Goal: Task Accomplishment & Management: Complete application form

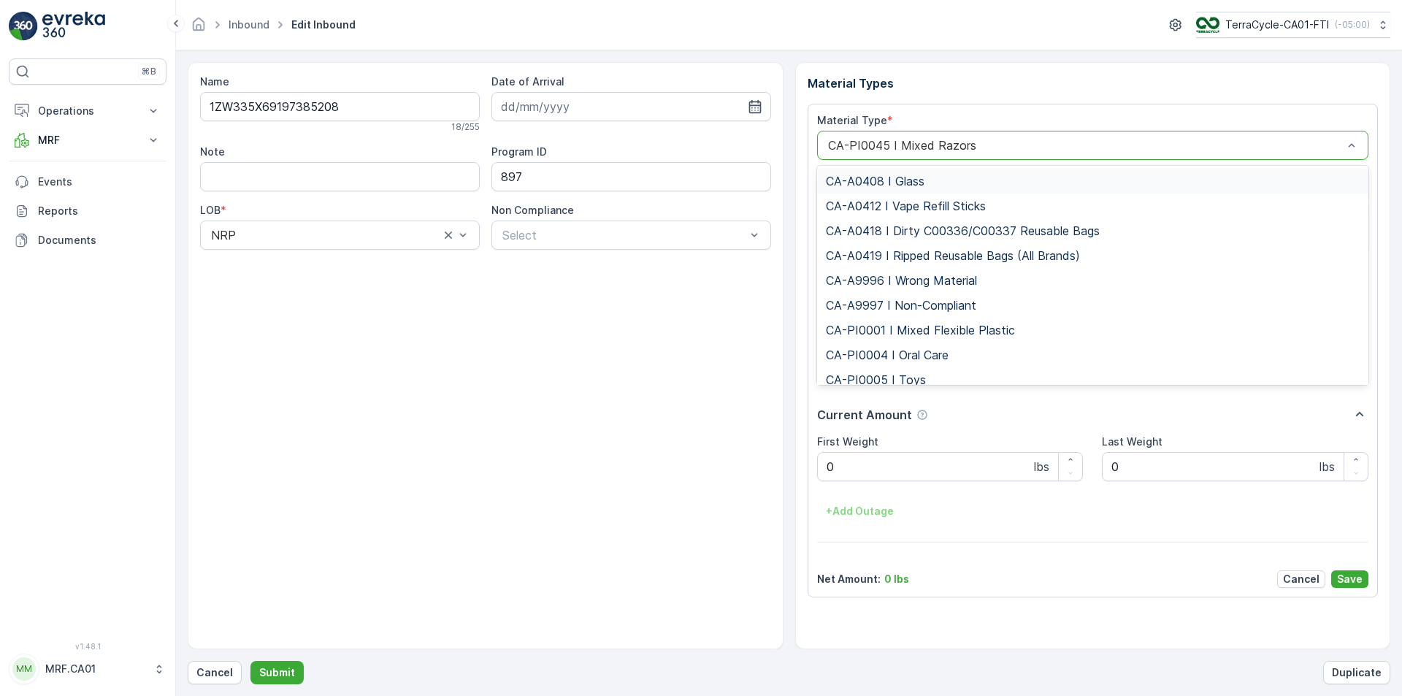
click at [978, 150] on div at bounding box center [1085, 145] width 518 height 13
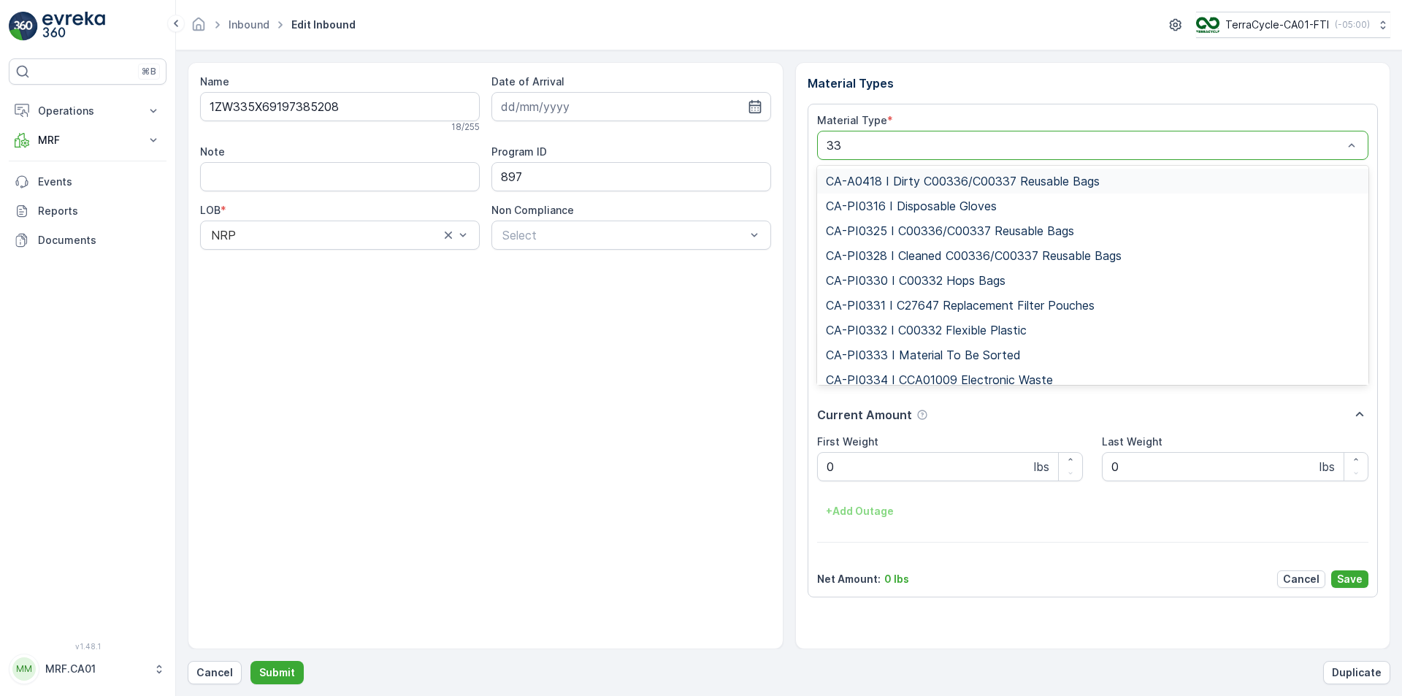
type input "333"
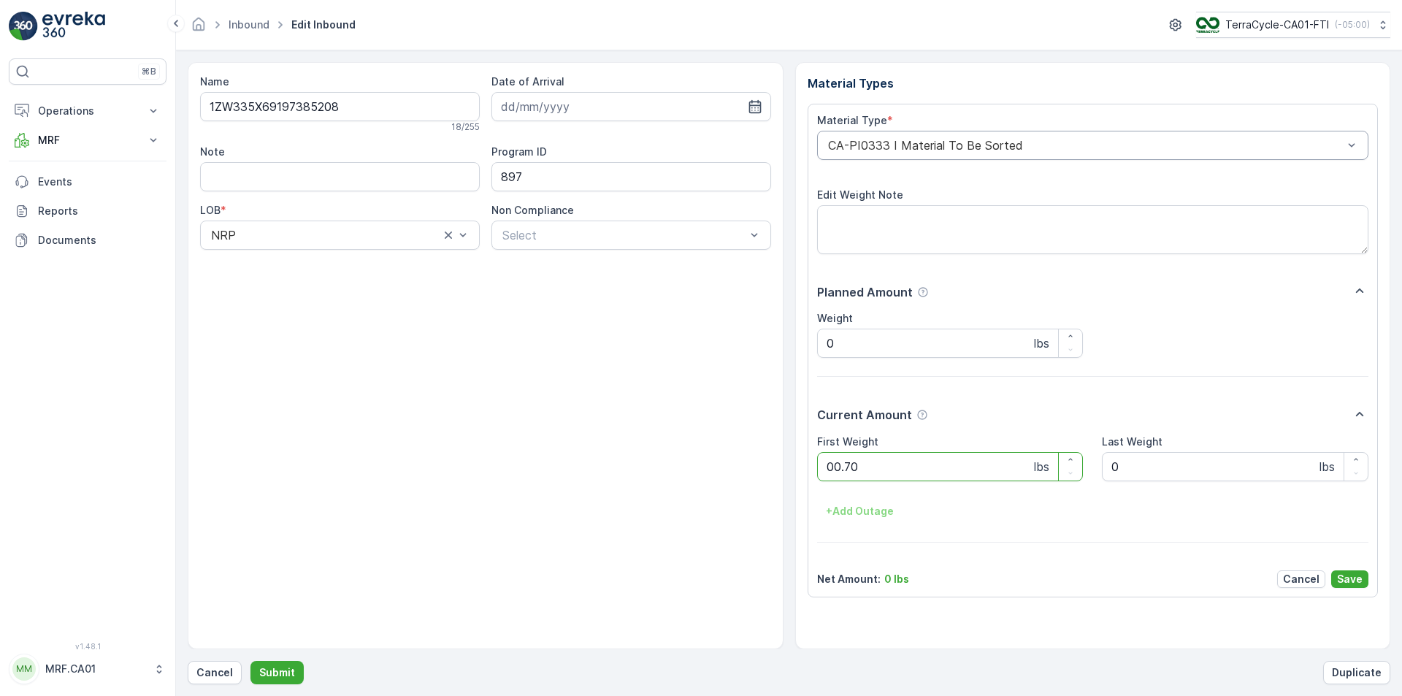
click at [250, 661] on button "Submit" at bounding box center [276, 672] width 53 height 23
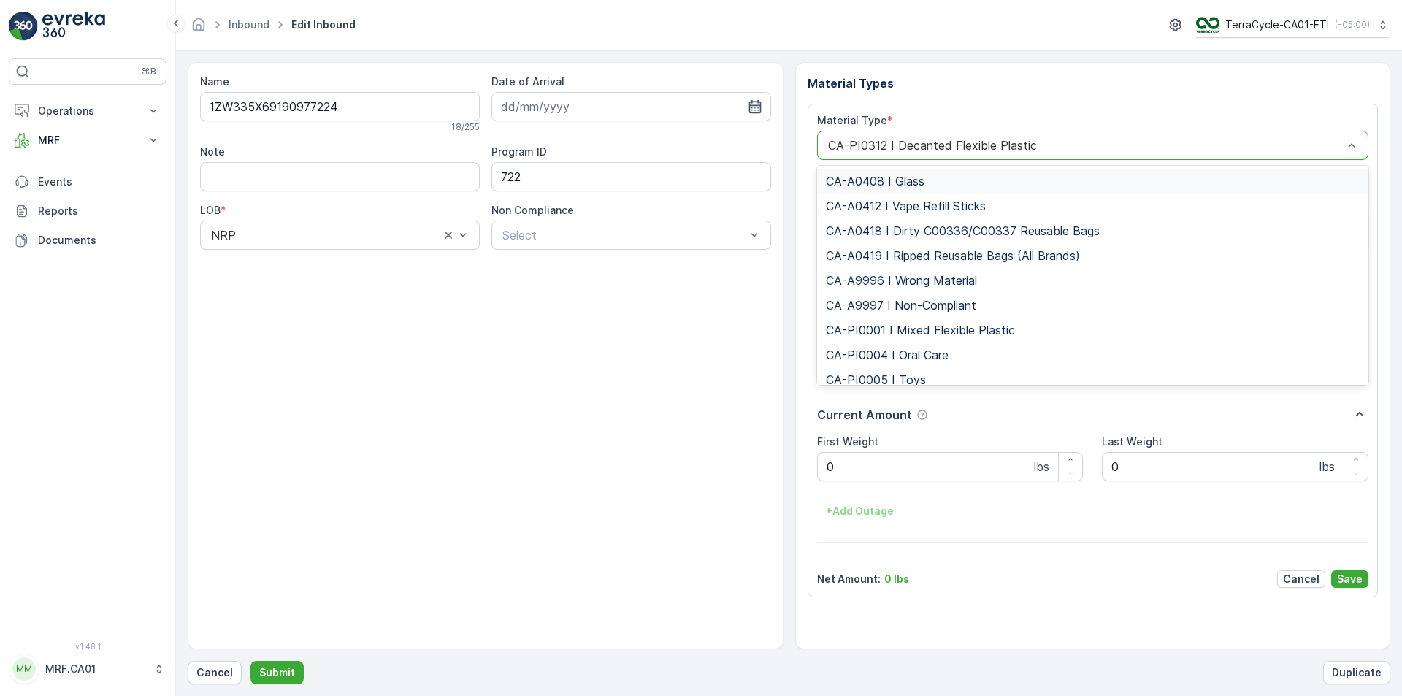
click at [978, 150] on div at bounding box center [1085, 145] width 518 height 13
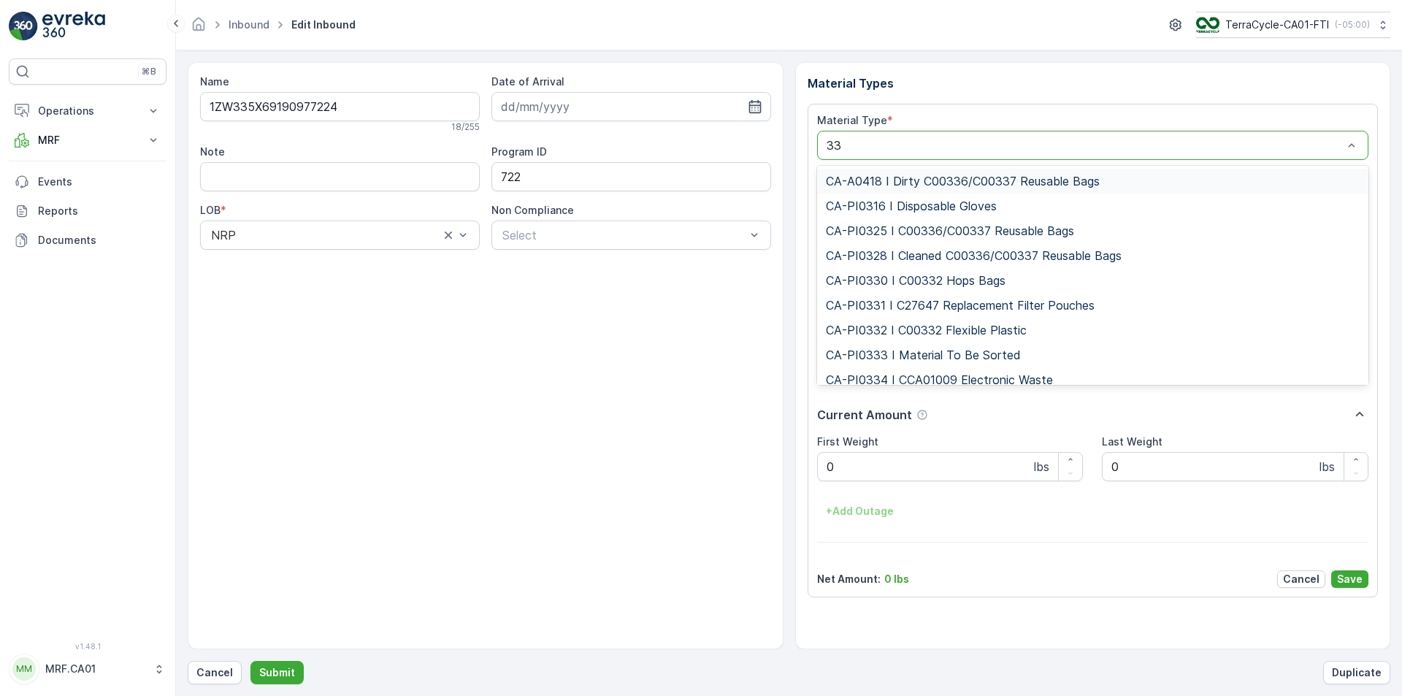
type input "333"
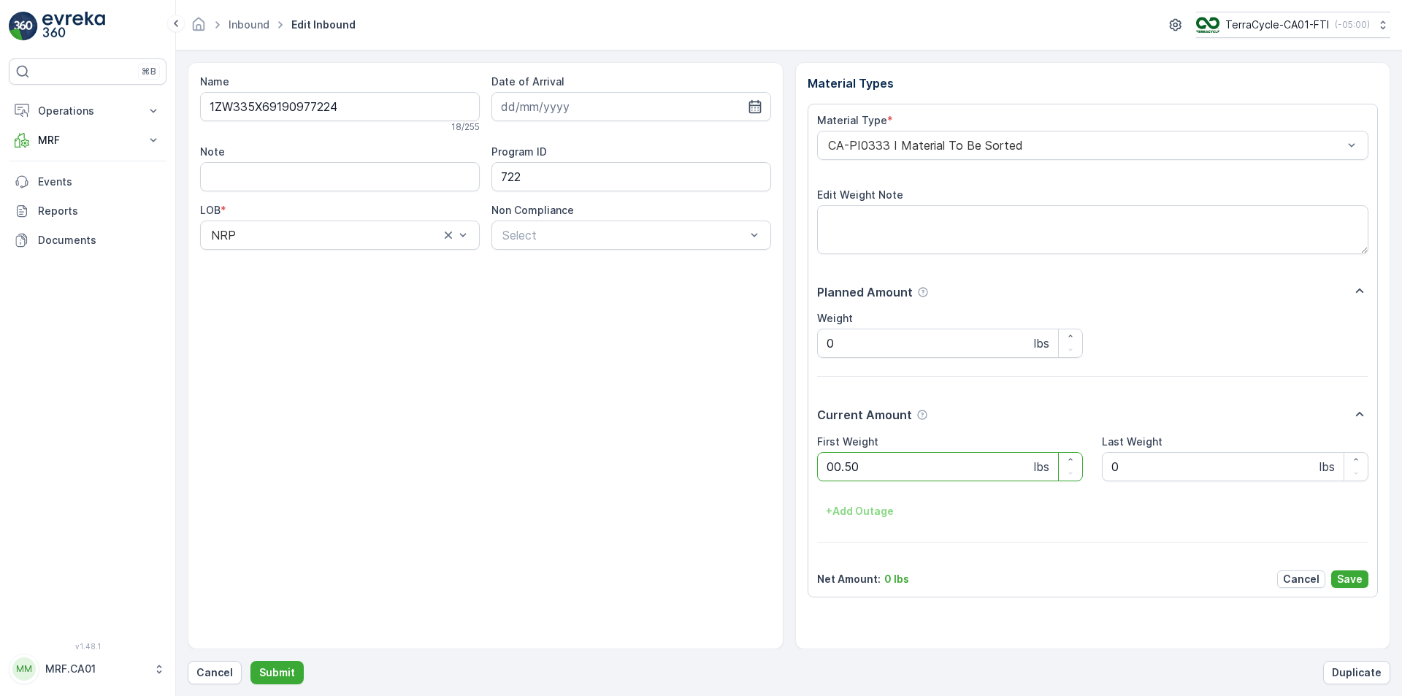
click at [250, 661] on button "Submit" at bounding box center [276, 672] width 53 height 23
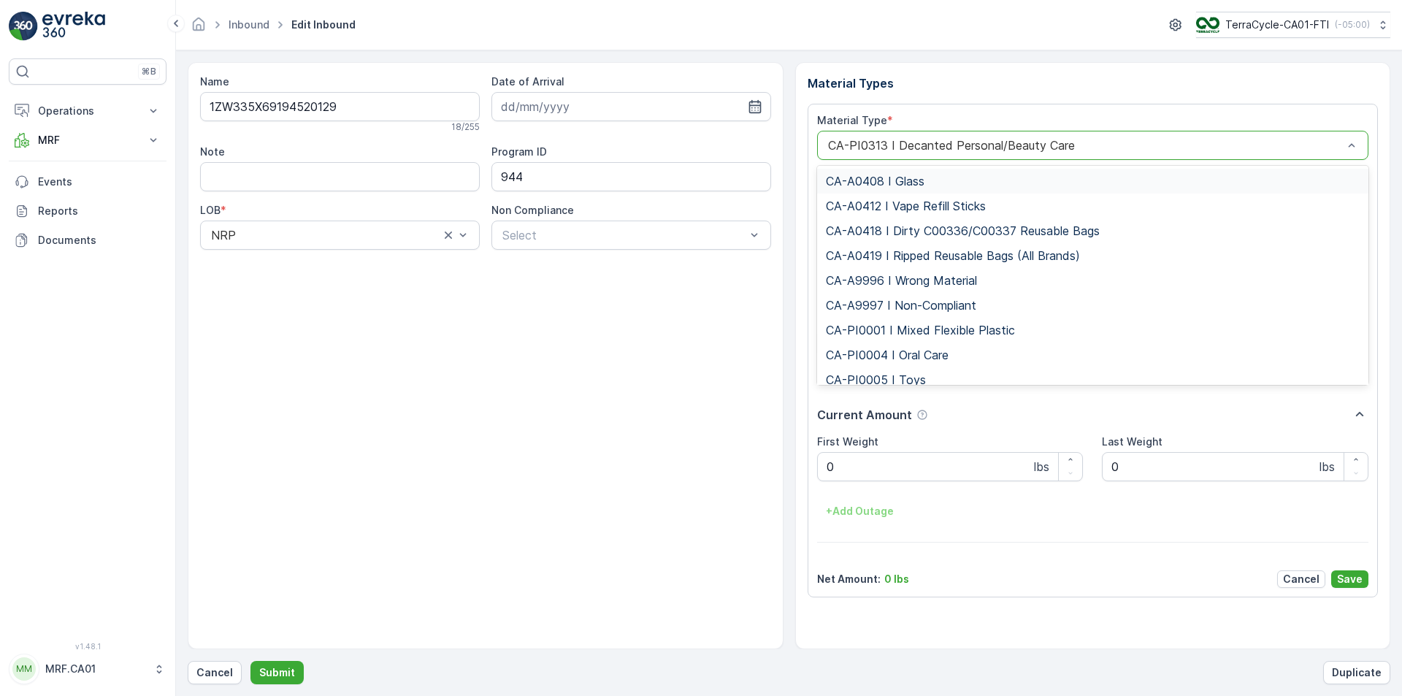
click at [999, 150] on div at bounding box center [1085, 145] width 518 height 13
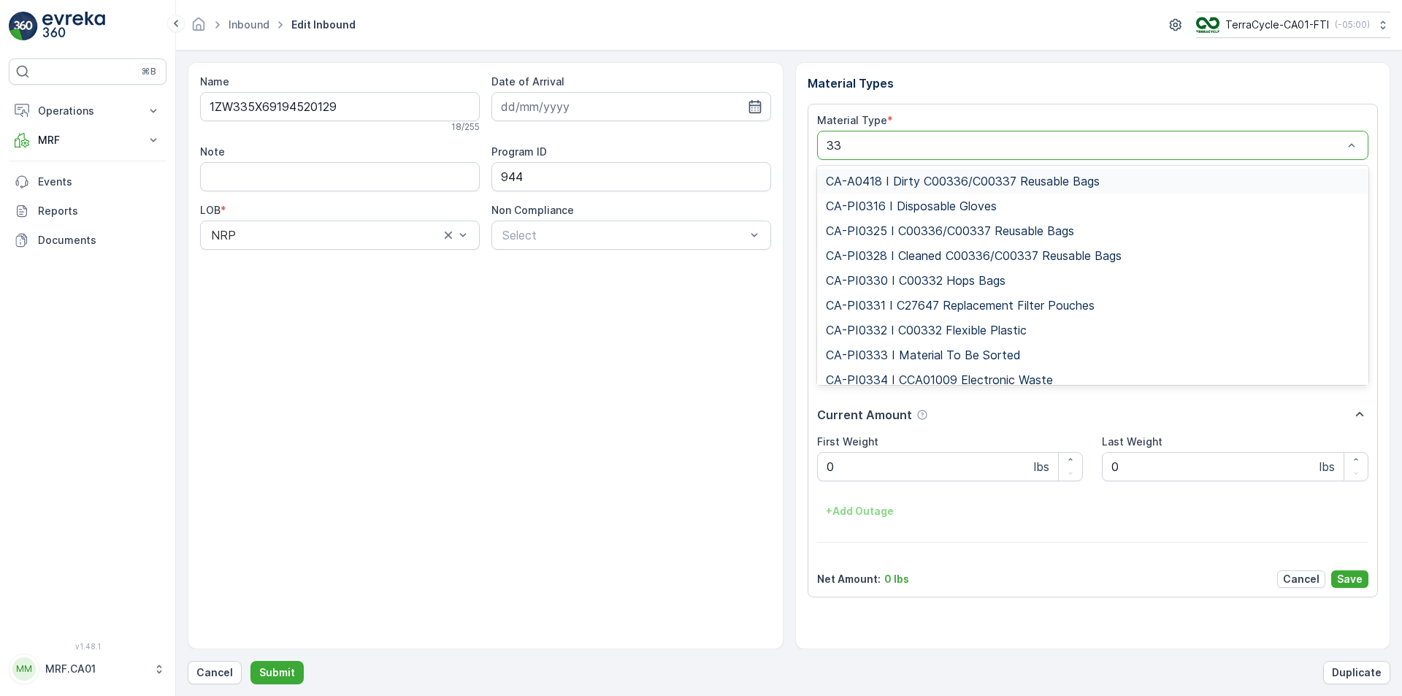
type input "333"
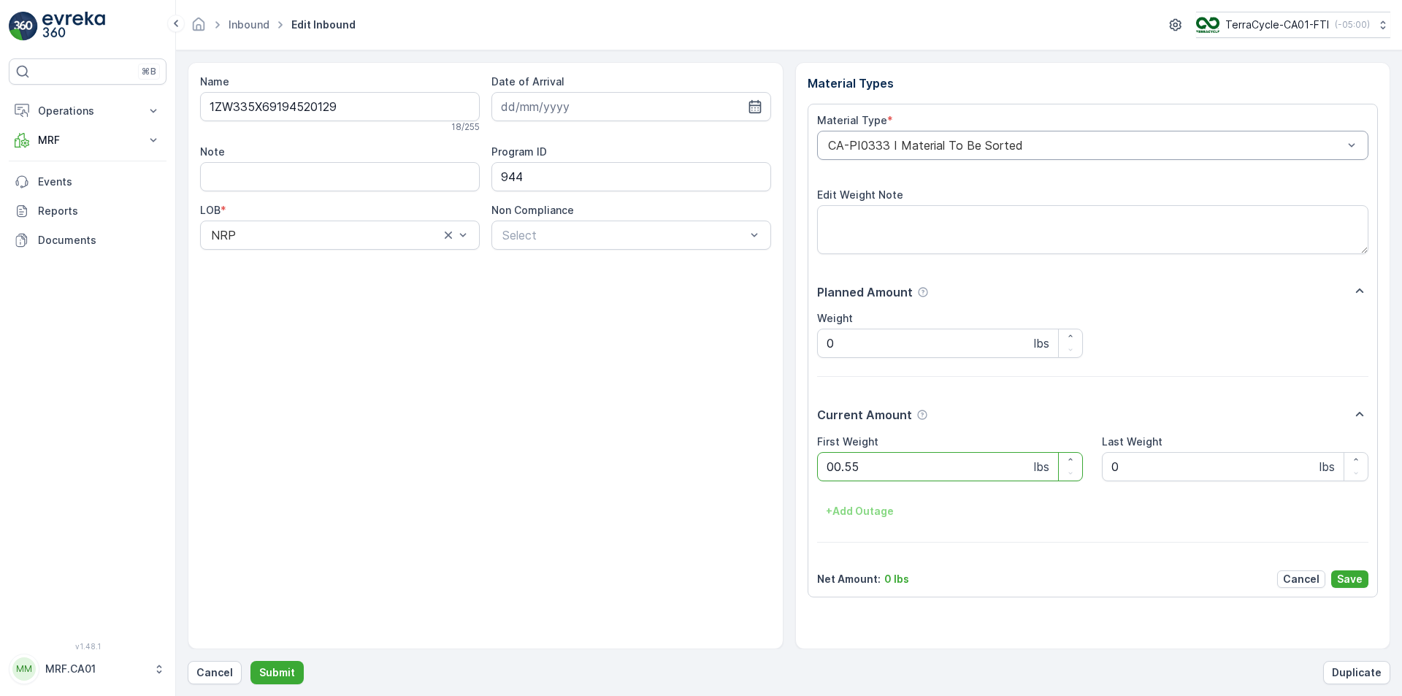
click at [250, 661] on button "Submit" at bounding box center [276, 672] width 53 height 23
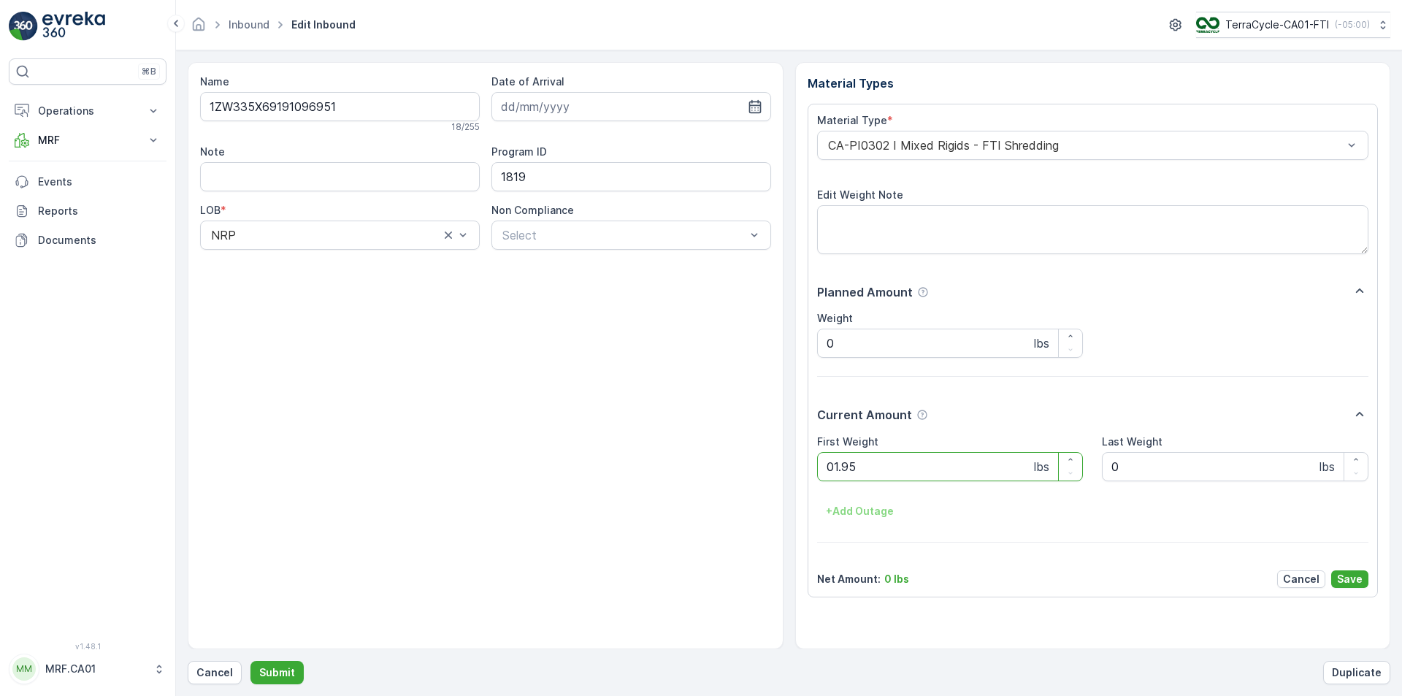
click at [250, 661] on button "Submit" at bounding box center [276, 672] width 53 height 23
